Goal: Task Accomplishment & Management: Complete application form

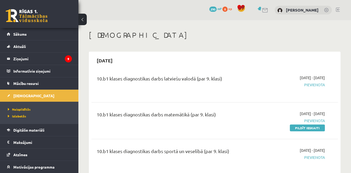
scroll to position [20, 0]
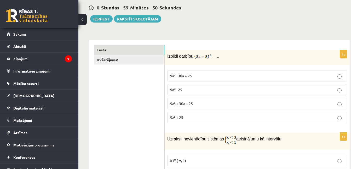
scroll to position [54, 0]
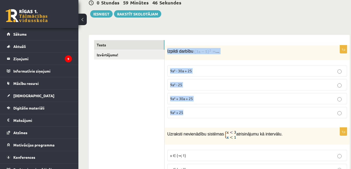
drag, startPoint x: 185, startPoint y: 115, endPoint x: 165, endPoint y: 57, distance: 61.3
click at [165, 57] on div "1p Izpildi darbību … 9a² - 30a + 25 9a² - 25 9a² + 30a + 25 9a² + 25" at bounding box center [257, 83] width 185 height 77
copy div "Izpildi darbību … 9a² - 30a + 25 9a² - 25 9a² + 30a + 25 9a² + 25"
click at [191, 98] on span "9a² + 30a + 25" at bounding box center [181, 98] width 23 height 5
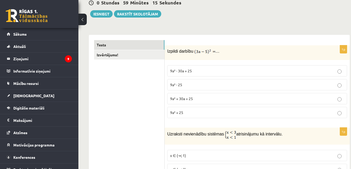
click at [194, 100] on p "9a² + 30a + 25" at bounding box center [257, 98] width 174 height 5
click at [200, 69] on p "9a² - 30a + 25" at bounding box center [257, 70] width 174 height 5
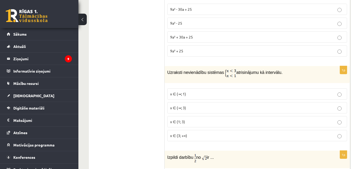
scroll to position [117, 0]
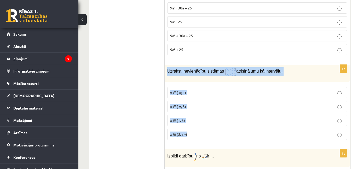
drag, startPoint x: 192, startPoint y: 132, endPoint x: 167, endPoint y: 77, distance: 60.3
click at [167, 77] on div "1p Uzraksti nevienādību sistēmas atrisinājumu kā intervālu. x ∈ (-∞; 1) x ∈ (-∞…" at bounding box center [257, 104] width 185 height 79
copy div "Uzraksti nevienādību sistēmas atrisinājumu kā intervālu. x ∈ (-∞; 1) x ∈ (-∞; 3…"
click at [197, 94] on p "x ∈ (-∞; 1)" at bounding box center [257, 92] width 174 height 5
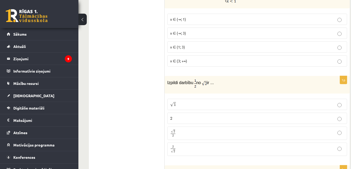
scroll to position [200, 0]
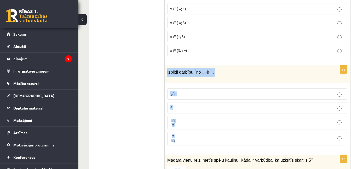
drag, startPoint x: 195, startPoint y: 141, endPoint x: 167, endPoint y: 73, distance: 73.9
click at [167, 73] on div "1p Izpildi darbību no ir ... √ 1 1 2 2 √ 2 2 2 2 2 √ 2 2 2" at bounding box center [257, 107] width 185 height 84
copy div "Izpildi darbību no ir ... √ 1 1 2 2 √ 2 2 2 2 2 √ 2"
click at [186, 122] on p "√ 2 2 2 2" at bounding box center [257, 123] width 174 height 8
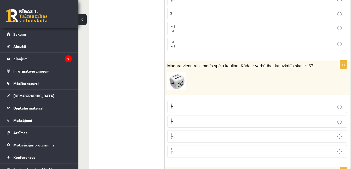
scroll to position [305, 0]
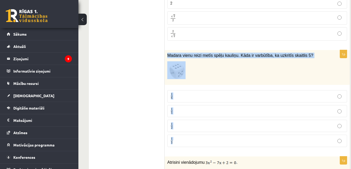
drag, startPoint x: 197, startPoint y: 144, endPoint x: 165, endPoint y: 58, distance: 91.5
click at [165, 58] on div "1p Madara vienu reizi metīs spēļu kauliņu. Kāda ir varbūtība, ka uzkritīs skait…" at bounding box center [257, 100] width 185 height 101
copy div "Madara vienu reizi metīs spēļu kauliņu. Kāda ir varbūtība, ka uzkritīs skaitlis…"
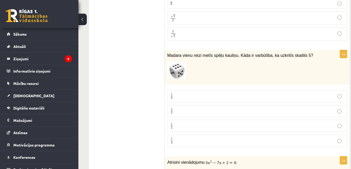
click at [185, 96] on p "1 6 1 6" at bounding box center [257, 96] width 174 height 7
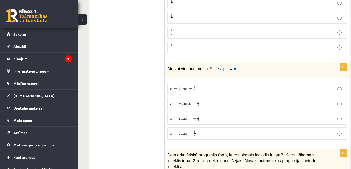
scroll to position [399, 0]
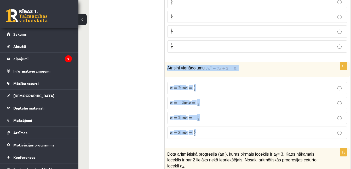
drag, startPoint x: 204, startPoint y: 132, endPoint x: 167, endPoint y: 73, distance: 69.8
click at [167, 73] on div "1p Atrisini vienādojumu . x = 2 un x = 1 3 x = 2 un x = 1 3 x = − 2 un x = 1 3 …" at bounding box center [257, 102] width 185 height 81
copy div "Atrisini vienādojumu . x = 2 un x = 1 3 x = 2 un x = 1 3 x = − 2 un x = 1 3 x =…"
click at [256, 68] on p "Atrisini vienādojumu ." at bounding box center [244, 68] width 154 height 6
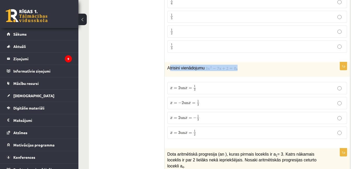
drag, startPoint x: 239, startPoint y: 70, endPoint x: 173, endPoint y: 66, distance: 66.5
click at [173, 66] on p "Atrisini vienādojumu ." at bounding box center [244, 68] width 154 height 6
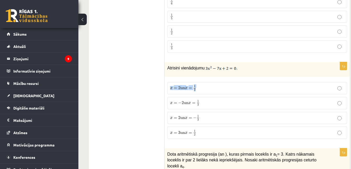
drag, startPoint x: 173, startPoint y: 66, endPoint x: 170, endPoint y: 89, distance: 22.7
click at [170, 89] on label "x = 2 un x = 1 3 x = 2 un x = 1 3" at bounding box center [257, 88] width 180 height 12
drag, startPoint x: 170, startPoint y: 89, endPoint x: 212, endPoint y: 69, distance: 46.3
click at [212, 69] on p "Atrisini vienādojumu ." at bounding box center [244, 68] width 154 height 6
copy p "."
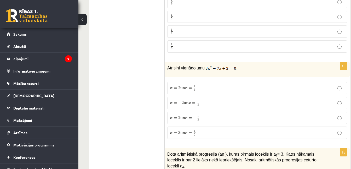
drag, startPoint x: 238, startPoint y: 71, endPoint x: 221, endPoint y: 70, distance: 16.8
click at [221, 70] on div "Atrisini vienādojumu ." at bounding box center [257, 69] width 185 height 15
drag, startPoint x: 221, startPoint y: 70, endPoint x: 249, endPoint y: 72, distance: 27.2
click at [249, 72] on div "Atrisini vienādojumu ." at bounding box center [257, 69] width 185 height 15
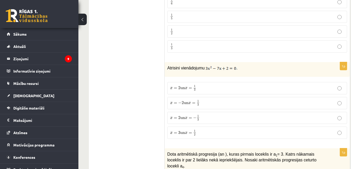
click at [180, 89] on span "2" at bounding box center [179, 87] width 2 height 3
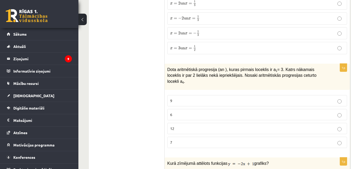
scroll to position [493, 0]
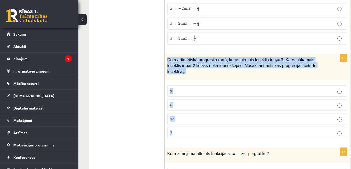
drag, startPoint x: 207, startPoint y: 124, endPoint x: 167, endPoint y: 60, distance: 75.7
click at [167, 60] on div "1p Dota aritmētiskā progresija (an ), kuras pirmais loceklis ir a 1 = 3. Katrs …" at bounding box center [257, 98] width 185 height 88
copy div "Dota aritmētiskā progresija (an ), kuras pirmais loceklis ir a 1 = 3. Katrs nāk…"
click at [185, 88] on p "9" at bounding box center [257, 90] width 174 height 5
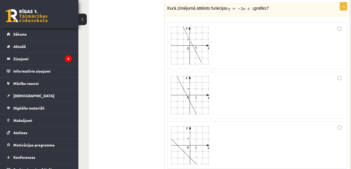
scroll to position [640, 0]
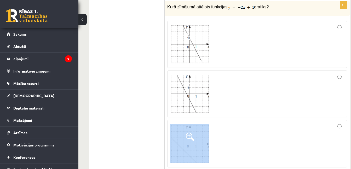
drag, startPoint x: 338, startPoint y: 158, endPoint x: 197, endPoint y: 78, distance: 162.3
click at [197, 78] on fieldset at bounding box center [257, 118] width 180 height 200
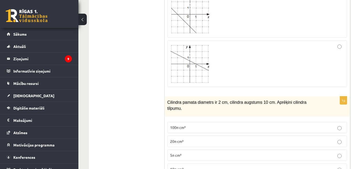
scroll to position [776, 0]
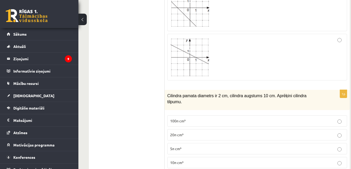
click at [223, 157] on label "10π cm³" at bounding box center [257, 162] width 180 height 11
click at [197, 143] on fieldset "100π cm³ 20π cm³ 5π cm³ 10π cm³" at bounding box center [257, 140] width 180 height 57
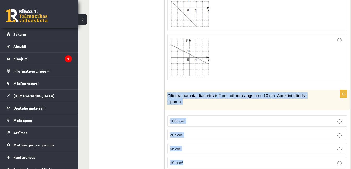
drag, startPoint x: 186, startPoint y: 151, endPoint x: 165, endPoint y: 88, distance: 65.8
click at [165, 90] on div "1p Cilindra pamata diametrs ir 2 cm, cilindra augstums 10 cm. Aprēķini cilindra…" at bounding box center [257, 131] width 185 height 82
copy div "Cilindra pamata diametrs ir 2 cm, cilindra augstums 10 cm. Aprēķini cilindra ti…"
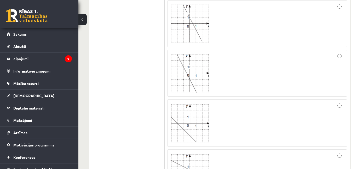
scroll to position [650, 0]
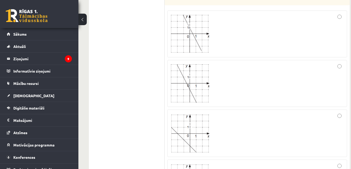
click at [309, 31] on div at bounding box center [257, 33] width 174 height 41
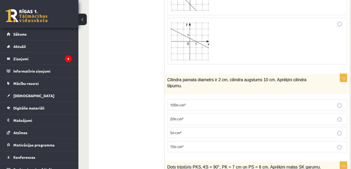
scroll to position [797, 0]
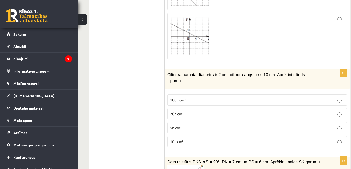
click at [190, 139] on p "10π cm³" at bounding box center [257, 141] width 174 height 5
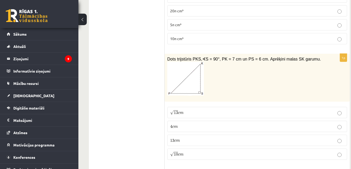
scroll to position [901, 0]
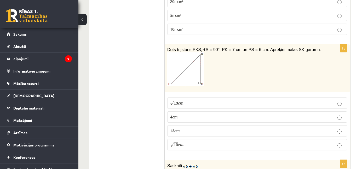
scroll to position [912, 0]
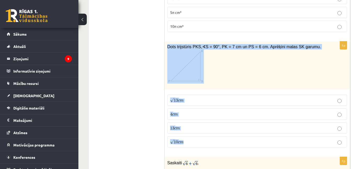
drag, startPoint x: 187, startPoint y: 132, endPoint x: 167, endPoint y: 33, distance: 101.0
click at [167, 41] on div "1p Dots trijstūris PKS, ∢ S = 90°, PK = 7 cm un PS = 6 cm. Aprēķini malas SK ga…" at bounding box center [257, 96] width 185 height 110
copy div "Dots trijstūris PKS, ∢ S = 90°, PK = 7 cm un PS = 6 cm. Aprēķini malas SK garum…"
click at [188, 97] on p "√ 13 c m 13 c m" at bounding box center [257, 99] width 174 height 5
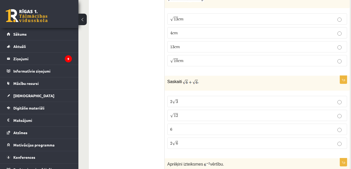
scroll to position [995, 0]
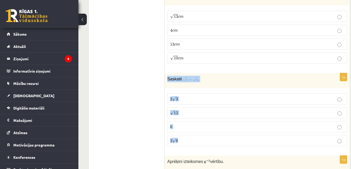
drag, startPoint x: 182, startPoint y: 129, endPoint x: 166, endPoint y: 67, distance: 64.1
click at [166, 73] on div "1p Saskaiti . 2 √ 3 2 3 √ 12 12 6 6 2 √ 6 2 6" at bounding box center [257, 111] width 185 height 77
copy div "Saskaiti . 2 √ 3 2 3 √ 12 12 6 6 2 √ 6"
click at [185, 124] on p "6 6" at bounding box center [257, 126] width 174 height 5
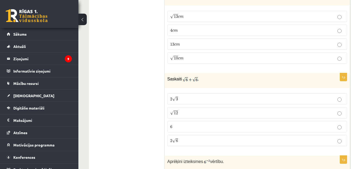
click at [190, 110] on p "√ 12 12" at bounding box center [257, 112] width 174 height 5
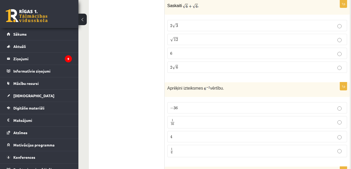
scroll to position [1079, 0]
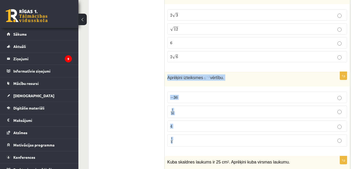
drag, startPoint x: 188, startPoint y: 127, endPoint x: 167, endPoint y: 68, distance: 63.1
click at [167, 72] on div "1p Aprēķini izteiksmes vērtību. − 36 − 36 1 36 1 36 4 4 1 6 1 6" at bounding box center [257, 111] width 185 height 79
click at [174, 120] on label "4 4" at bounding box center [257, 125] width 180 height 11
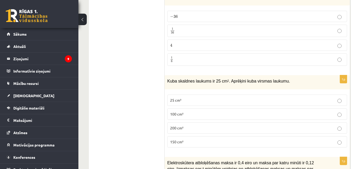
scroll to position [1163, 0]
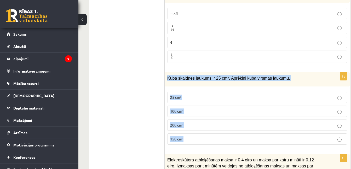
drag, startPoint x: 194, startPoint y: 128, endPoint x: 166, endPoint y: 66, distance: 68.8
click at [166, 72] on div "1p Kuba skaldnes laukums ir 25 cm 2 . Aprēķini kuba virsmas laukumu. 25 cm² 100…" at bounding box center [257, 110] width 185 height 77
click at [189, 136] on p "150 cm²" at bounding box center [257, 138] width 174 height 5
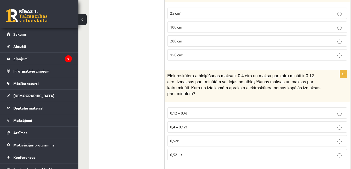
scroll to position [1257, 0]
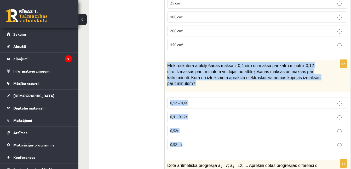
drag, startPoint x: 185, startPoint y: 127, endPoint x: 166, endPoint y: 56, distance: 73.1
click at [166, 60] on div "1p Elektroskūtera atbloķēšanas maksa ir 0,4 eiro un maksa par katru minūti ir 0…" at bounding box center [257, 107] width 185 height 94
click at [186, 114] on span "0,4 + 0,12t" at bounding box center [178, 116] width 17 height 5
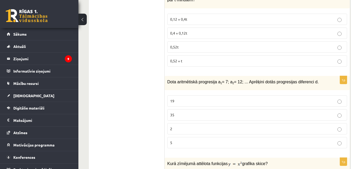
scroll to position [1340, 0]
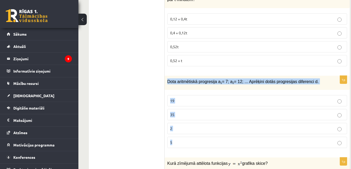
drag, startPoint x: 189, startPoint y: 127, endPoint x: 166, endPoint y: 67, distance: 64.2
click at [166, 76] on div "1p Dota aritmētiskā progresija a 1 = 7; a 2 = 12; ... Aprēķini dotās progresija…" at bounding box center [257, 114] width 185 height 77
click at [193, 137] on label "5" at bounding box center [257, 142] width 180 height 11
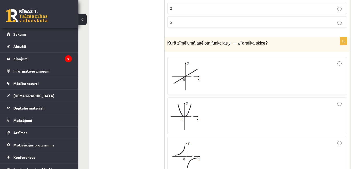
scroll to position [1454, 0]
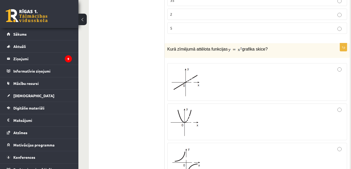
drag, startPoint x: 265, startPoint y: 12, endPoint x: 166, endPoint y: 30, distance: 101.2
click at [166, 43] on div "Kurā zīmējumā attēlota funkcijas grafika skice?" at bounding box center [257, 50] width 185 height 15
click at [210, 145] on div at bounding box center [257, 161] width 174 height 33
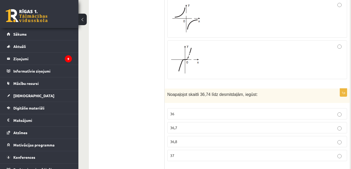
scroll to position [1601, 0]
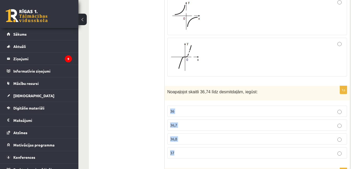
drag, startPoint x: 178, startPoint y: 135, endPoint x: 168, endPoint y: 97, distance: 39.3
click at [168, 103] on fieldset "36 36,7 36,8 37" at bounding box center [257, 131] width 180 height 57
drag, startPoint x: 168, startPoint y: 97, endPoint x: 183, endPoint y: 106, distance: 17.3
click at [183, 122] on p "36,7" at bounding box center [257, 124] width 174 height 5
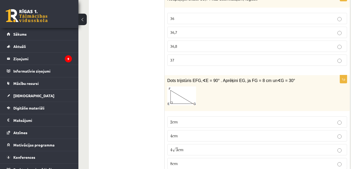
scroll to position [1695, 0]
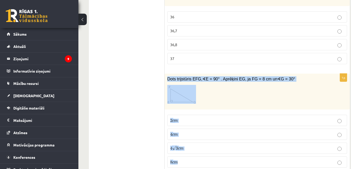
drag, startPoint x: 205, startPoint y: 145, endPoint x: 165, endPoint y: 63, distance: 91.7
click at [165, 73] on div "1p Dots trijstūris EFG, ∢ E = 90° . Aprēķini EG, ja FG = 8 cm un ∢ G = 30° 2 c …" at bounding box center [257, 122] width 185 height 98
click at [200, 131] on p "4 c m 4 c m" at bounding box center [257, 133] width 174 height 5
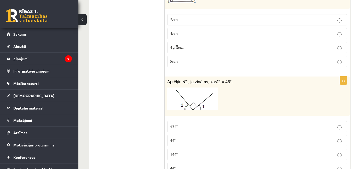
scroll to position [1800, 0]
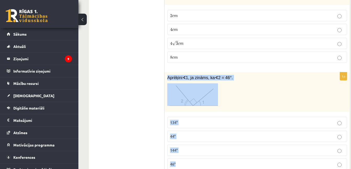
drag, startPoint x: 184, startPoint y: 147, endPoint x: 167, endPoint y: 59, distance: 89.7
click at [167, 72] on div "1p Aprēķini ∢ 1, ja zināms, ka ∢ 2 = 46°. 134° 44° 144° 46°" at bounding box center [257, 123] width 185 height 102
click at [187, 120] on p "134°" at bounding box center [257, 122] width 174 height 5
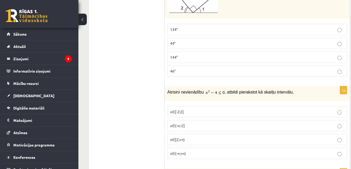
scroll to position [1894, 0]
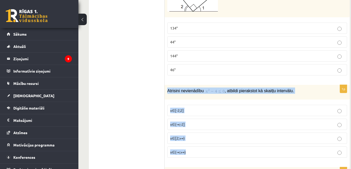
drag, startPoint x: 189, startPoint y: 137, endPoint x: 166, endPoint y: 75, distance: 66.8
click at [166, 85] on div "1p Atrisini nevienādību , atbildi pierakstot kā skaitļu intervālu. x∈[-2;2] x∈(…" at bounding box center [257, 123] width 185 height 77
click at [189, 107] on p "x∈[-2;2]" at bounding box center [257, 109] width 174 height 5
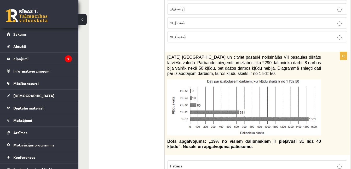
scroll to position [2019, 0]
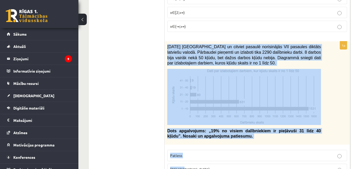
drag, startPoint x: 191, startPoint y: 153, endPoint x: 165, endPoint y: 31, distance: 124.9
click at [165, 41] on div "1p 2021. gada 27. novembrī Latvijā un citviet pasaulē norisinājās VII pasaules …" at bounding box center [257, 110] width 185 height 138
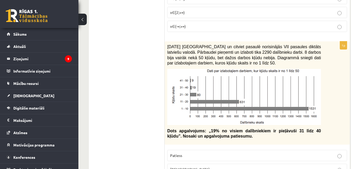
click at [194, 166] on p "Aplams" at bounding box center [257, 168] width 174 height 5
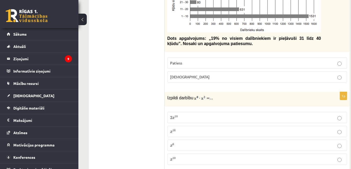
scroll to position [2113, 0]
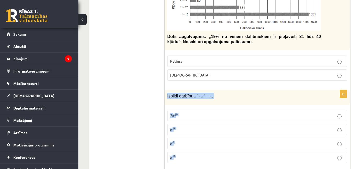
drag, startPoint x: 195, startPoint y: 142, endPoint x: 168, endPoint y: 81, distance: 66.6
click at [168, 90] on div "1p Izpildi darbību ... 2 x 10 2 x 10 x 16 x 16 x 6 x 6 x 10 x 10" at bounding box center [257, 128] width 185 height 77
click at [190, 124] on label "x 16 x 16" at bounding box center [257, 129] width 180 height 11
click at [194, 127] on p "x 16 x 16" at bounding box center [257, 129] width 174 height 5
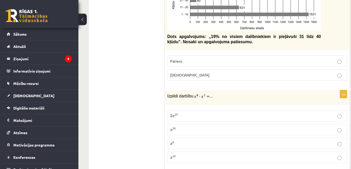
click at [177, 140] on p "x 6 x 6" at bounding box center [257, 142] width 174 height 5
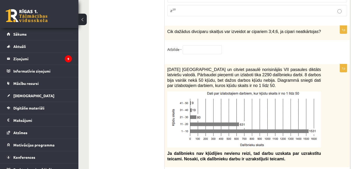
scroll to position [2249, 0]
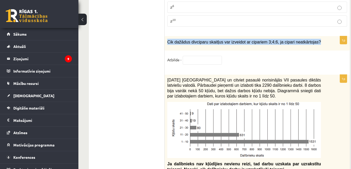
drag, startPoint x: 311, startPoint y: 22, endPoint x: 168, endPoint y: 20, distance: 143.3
click at [168, 36] on div "Cik dažādus divciparu skaitļus var izveidot ar cipariem 3;4;6, ja cipari neatkā…" at bounding box center [257, 43] width 185 height 14
click at [190, 56] on input "text" at bounding box center [202, 60] width 39 height 9
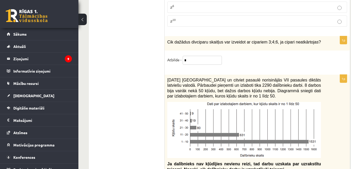
type input "*"
drag, startPoint x: 241, startPoint y: 78, endPoint x: 212, endPoint y: 78, distance: 29.3
click at [212, 78] on p "2021. gada 27. novembrī Latvijā un citviet pasaulē norisinājās VII pasaules dik…" at bounding box center [244, 87] width 154 height 21
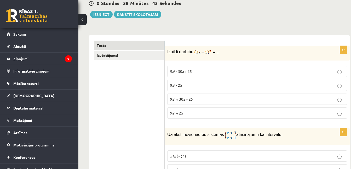
scroll to position [0, 0]
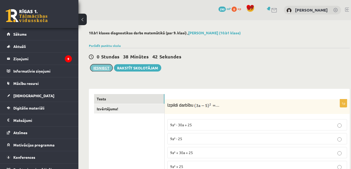
click at [102, 66] on button "Iesniegt" at bounding box center [101, 67] width 22 height 7
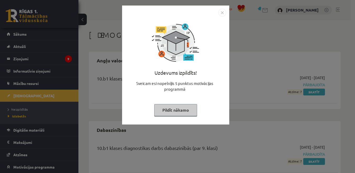
click at [222, 13] on img "Close" at bounding box center [222, 13] width 8 height 8
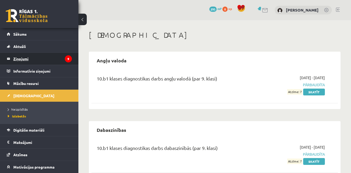
click at [18, 56] on legend "Ziņojumi 9" at bounding box center [42, 59] width 59 height 12
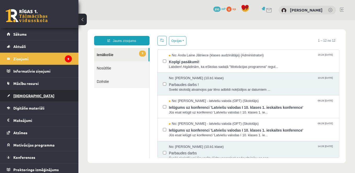
click at [28, 93] on link "[DEMOGRAPHIC_DATA]" at bounding box center [39, 95] width 65 height 12
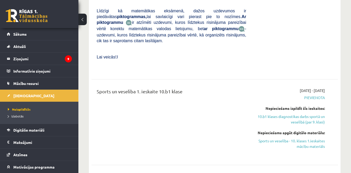
scroll to position [894, 0]
